Goal: Task Accomplishment & Management: Use online tool/utility

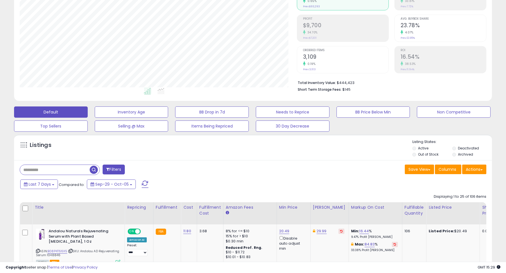
scroll to position [115, 277]
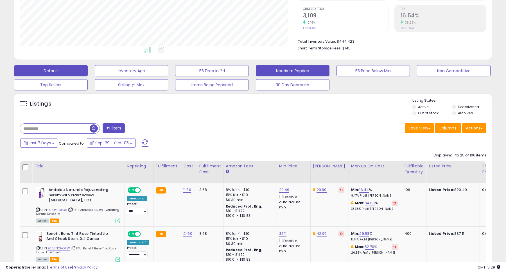
click at [304, 71] on button "Needs to Reprice" at bounding box center [293, 70] width 74 height 11
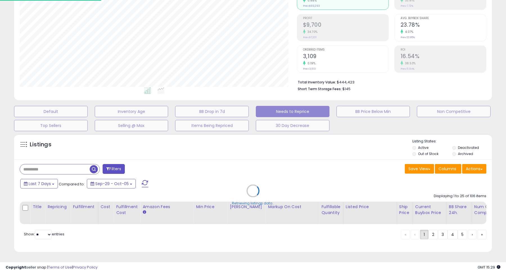
scroll to position [70, 0]
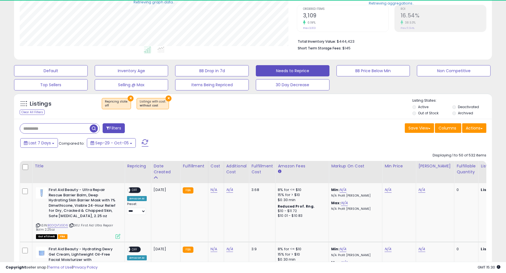
click at [364, 172] on th "Markup on Cost" at bounding box center [355, 172] width 53 height 22
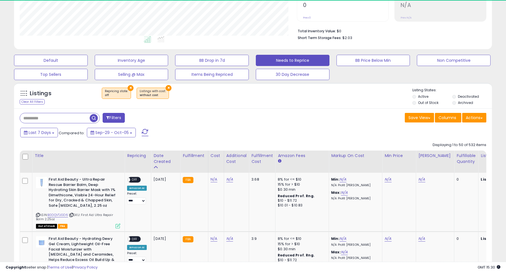
click at [434, 98] on li "Active" at bounding box center [431, 97] width 39 height 6
click at [434, 101] on label "Out of Stock" at bounding box center [428, 102] width 21 height 5
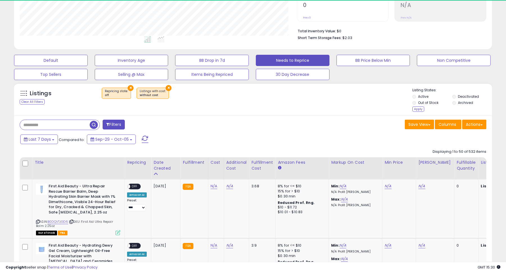
scroll to position [115, 277]
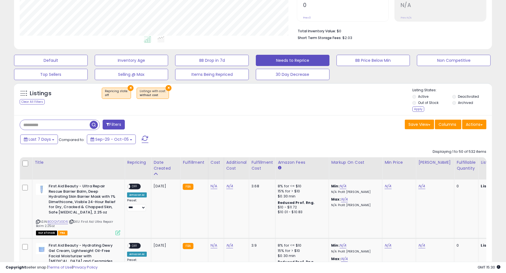
click at [468, 95] on label "Deactivated" at bounding box center [468, 96] width 21 height 5
click at [467, 102] on label "Archived" at bounding box center [465, 102] width 15 height 5
click at [418, 110] on div "Apply" at bounding box center [418, 109] width 12 height 5
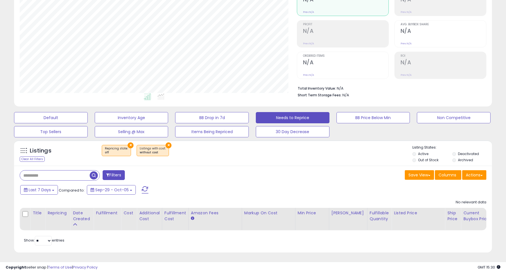
click at [166, 145] on button "×" at bounding box center [169, 146] width 6 height 6
click at [67, 124] on div "Default Inventory Age BB Drop in 7d Needs to Reprice BB Price Below Min Non Com…" at bounding box center [253, 123] width 492 height 28
click at [67, 118] on button "Default" at bounding box center [51, 117] width 74 height 11
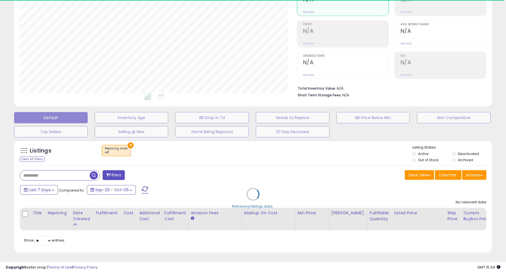
select select "**"
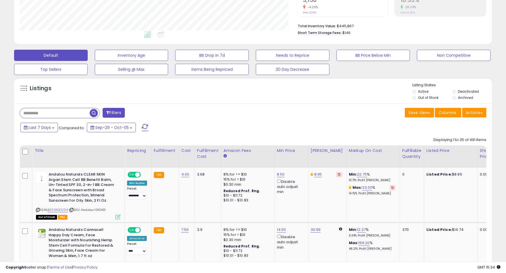
scroll to position [134, 0]
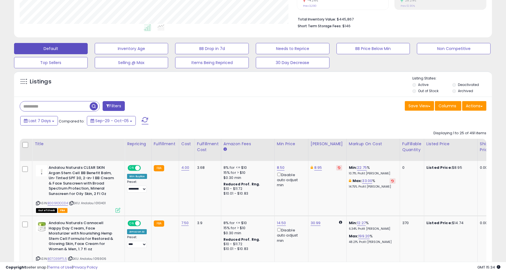
click at [426, 91] on label "Out of Stock" at bounding box center [428, 91] width 21 height 5
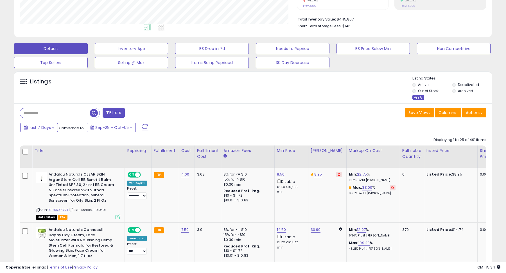
click at [419, 98] on div "Apply" at bounding box center [418, 97] width 12 height 5
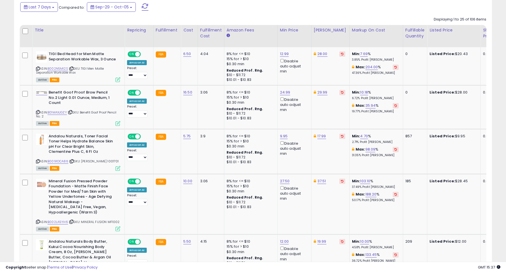
scroll to position [248, 0]
